Goal: Task Accomplishment & Management: Manage account settings

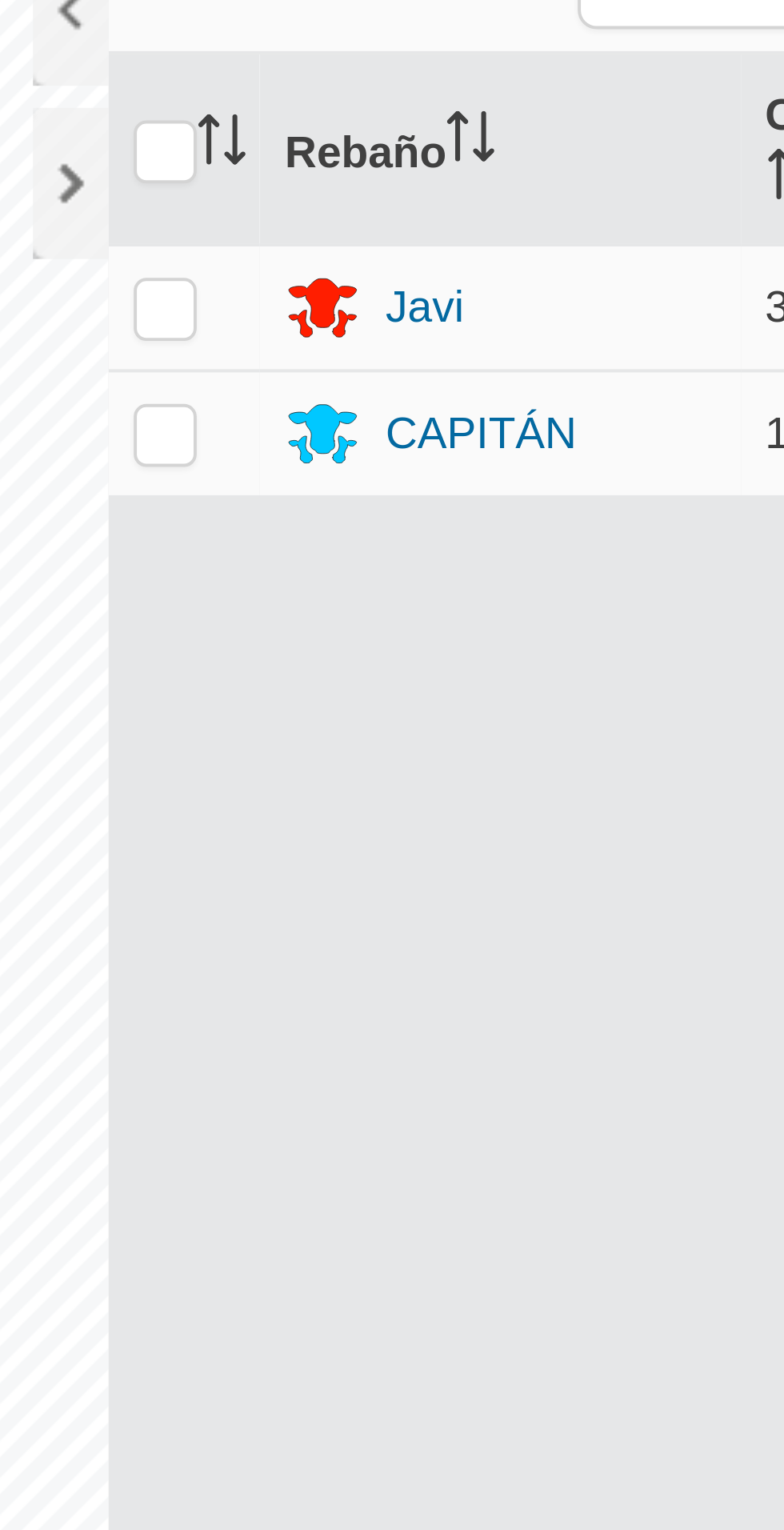
click at [387, 173] on p-tablecheckbox at bounding box center [382, 180] width 16 height 13
checkbox input "true"
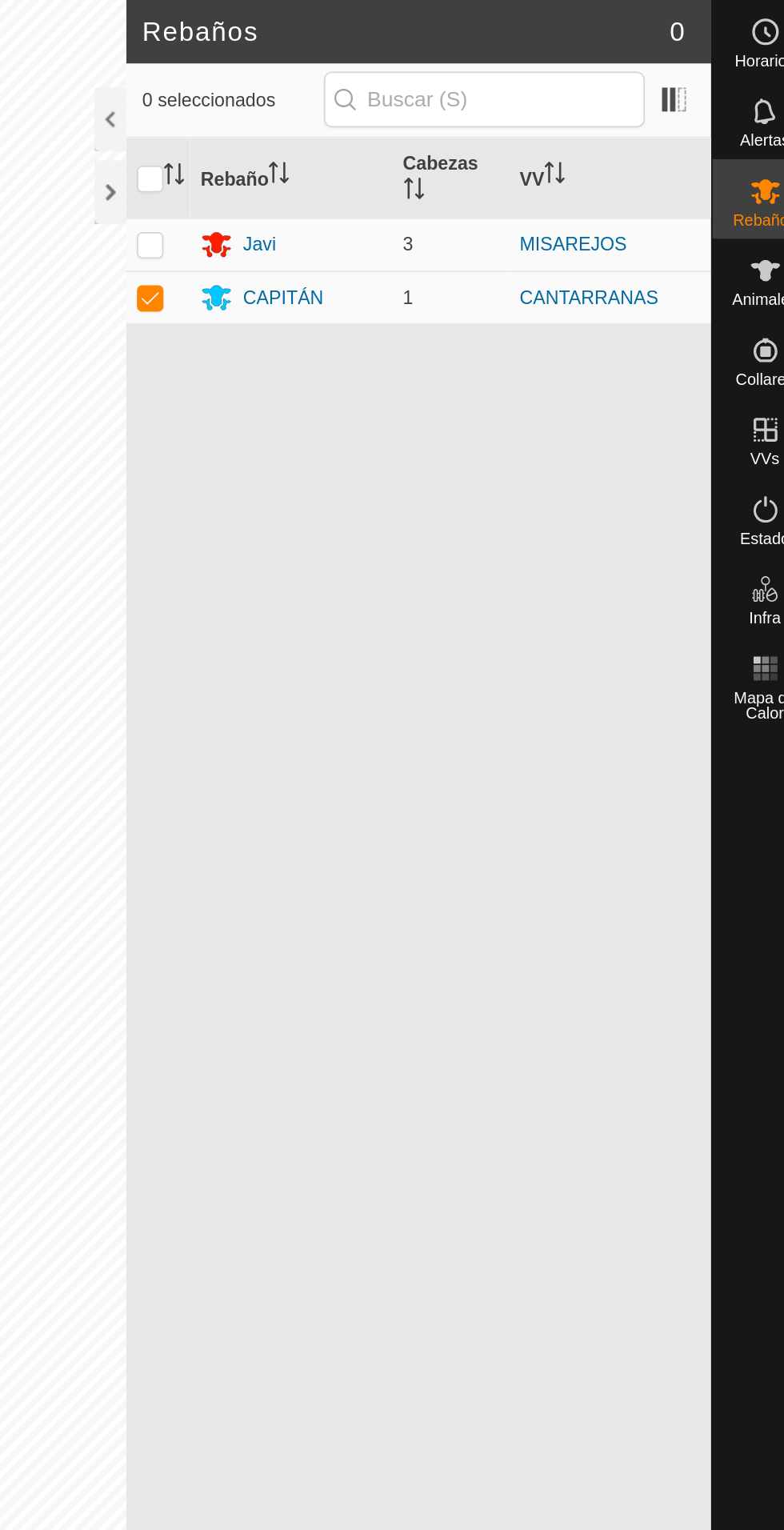
click at [485, 170] on div "CAPITÁN" at bounding box center [466, 179] width 109 height 19
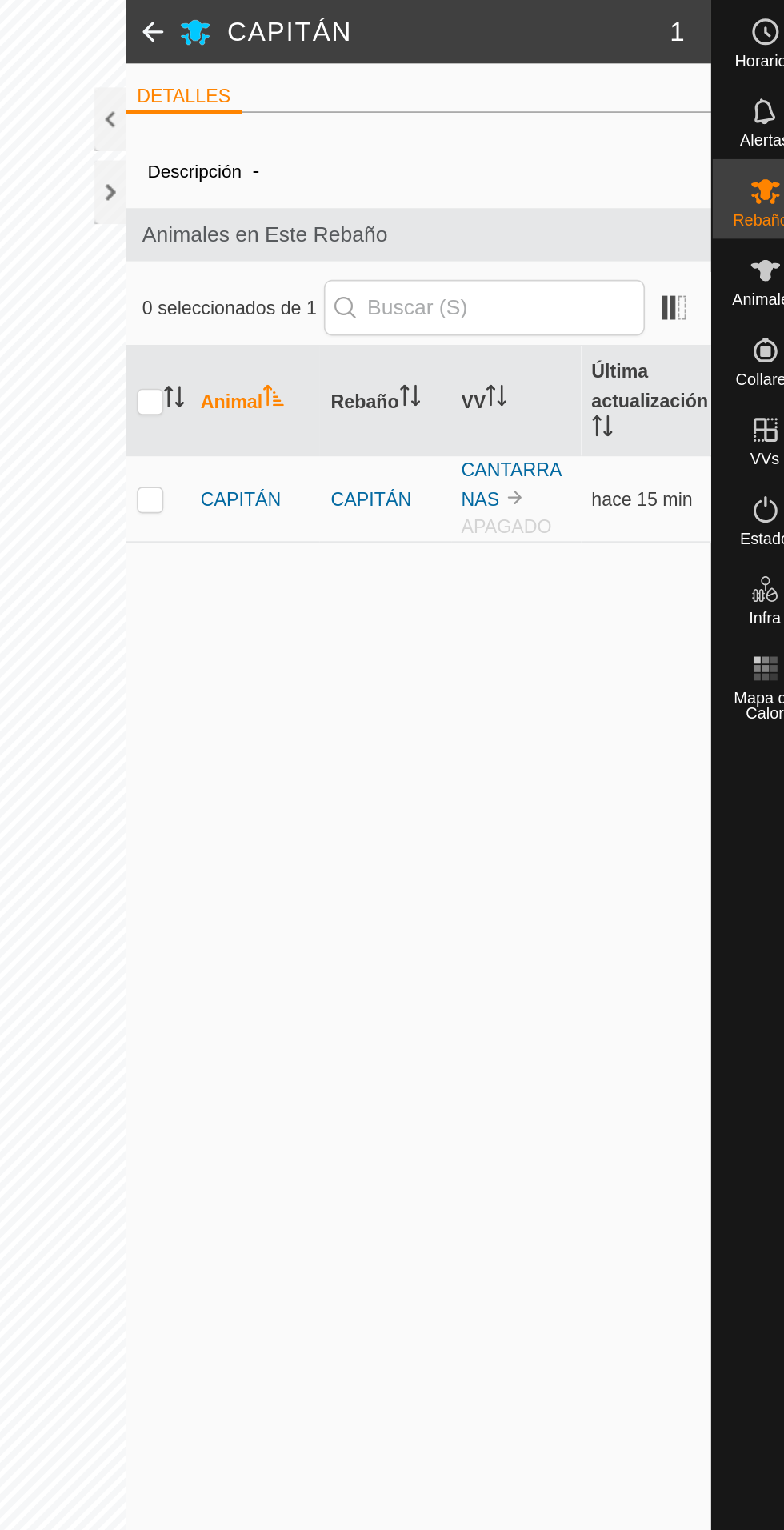
click at [395, 302] on td at bounding box center [386, 301] width 39 height 52
checkbox input "true"
click at [446, 306] on font "CAPITÁN" at bounding box center [437, 301] width 49 height 13
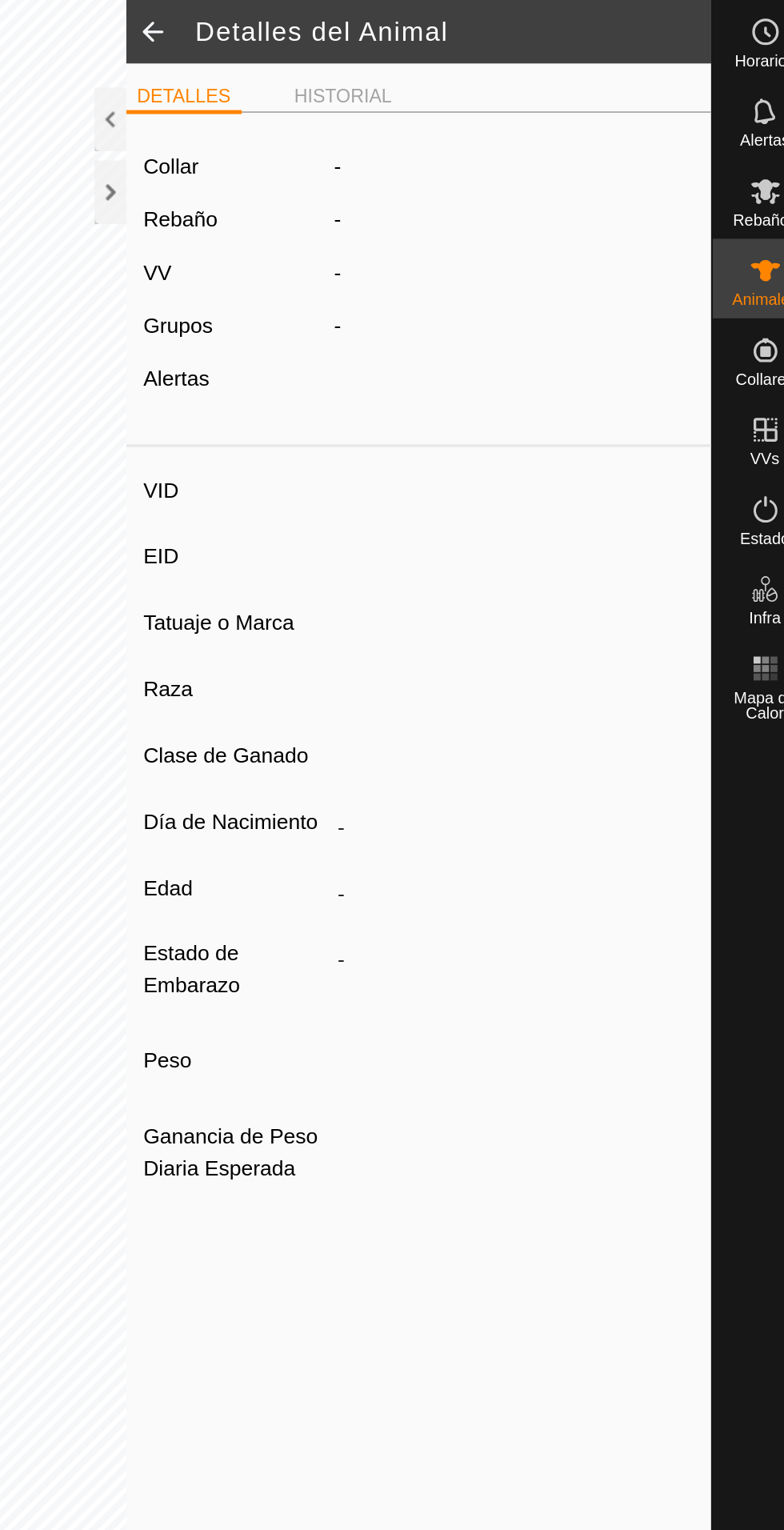
type input "CAPITAN"
type input "-"
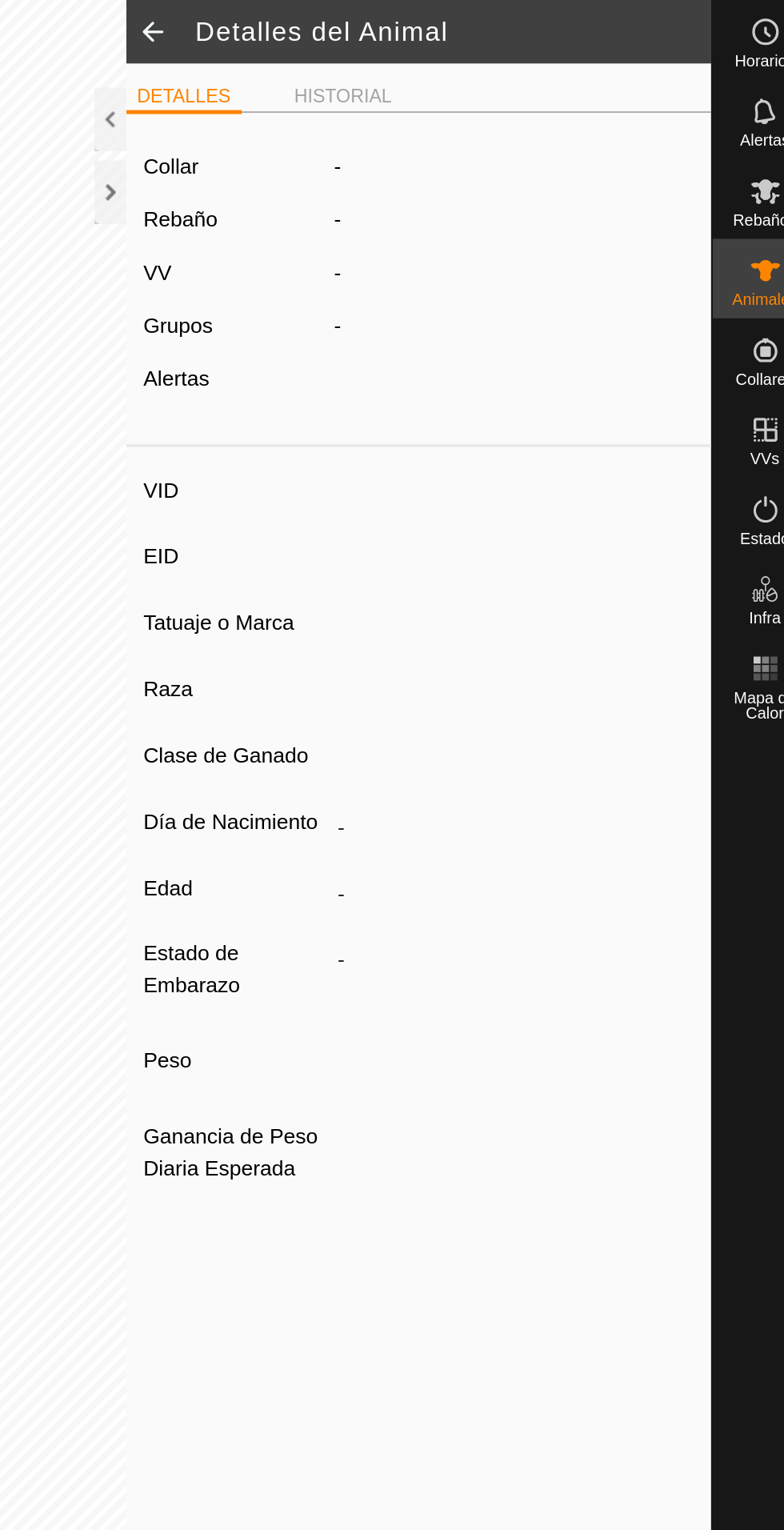
type input "0 kg"
type input "-"
